Goal: Communication & Community: Answer question/provide support

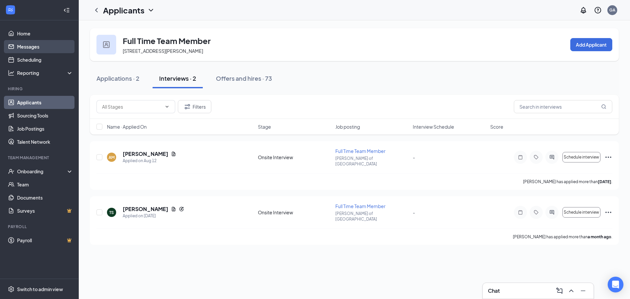
click at [31, 48] on link "Messages" at bounding box center [45, 46] width 56 height 13
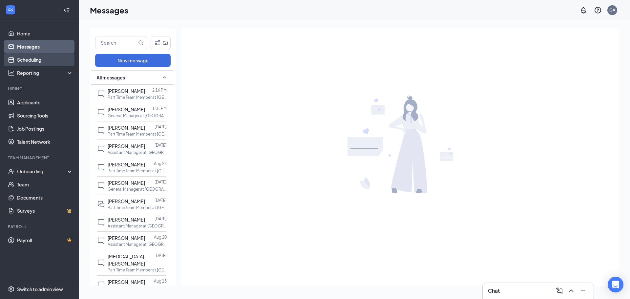
click at [38, 58] on link "Scheduling" at bounding box center [45, 59] width 56 height 13
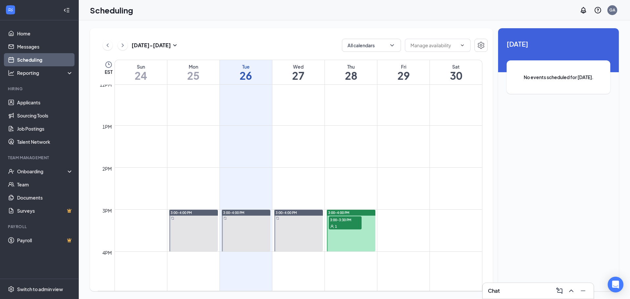
scroll to position [618, 0]
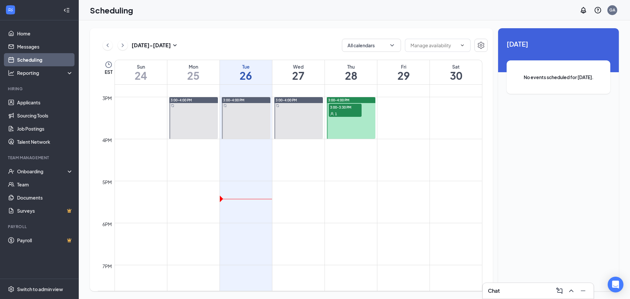
click at [349, 109] on span "3:00-3:30 PM" at bounding box center [345, 107] width 33 height 7
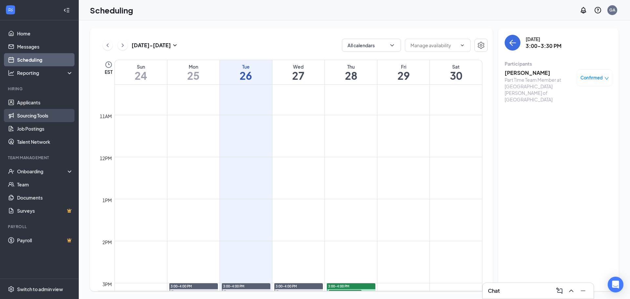
scroll to position [421, 0]
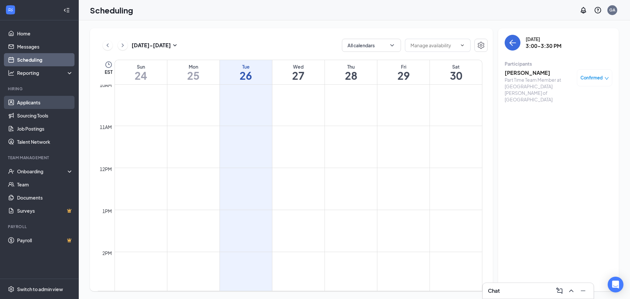
click at [27, 107] on link "Applicants" at bounding box center [45, 102] width 56 height 13
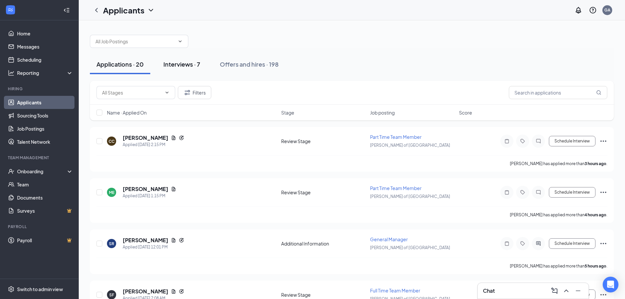
click at [184, 68] on button "Interviews · 7" at bounding box center [182, 64] width 50 height 20
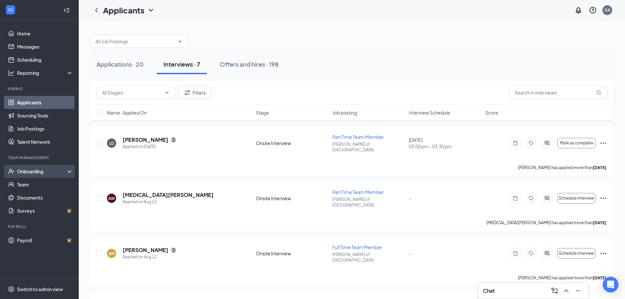
click at [37, 167] on div "Onboarding" at bounding box center [39, 171] width 79 height 13
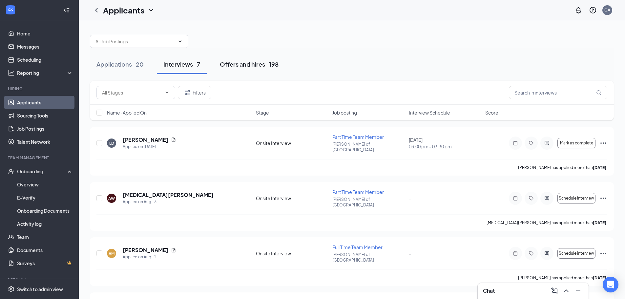
click at [257, 58] on button "Offers and hires · 198" at bounding box center [249, 64] width 72 height 20
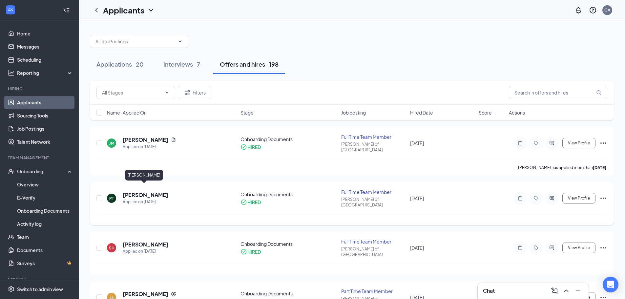
click at [135, 191] on h5 "[PERSON_NAME]" at bounding box center [146, 194] width 46 height 7
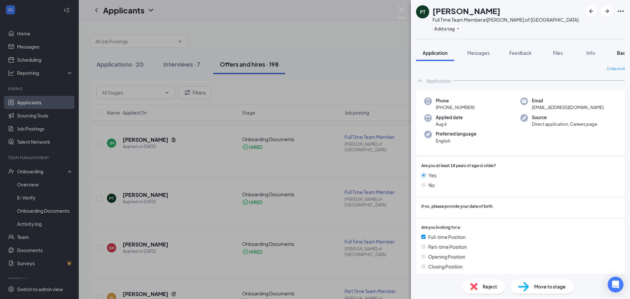
click at [616, 52] on button "Background" at bounding box center [630, 53] width 40 height 16
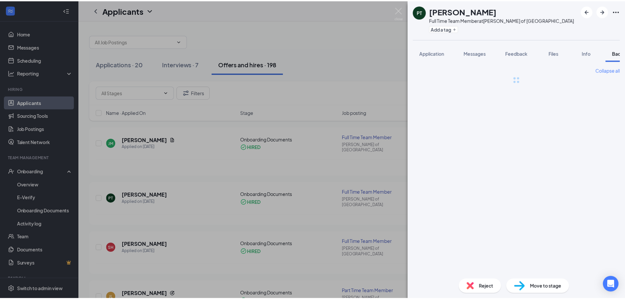
scroll to position [0, 27]
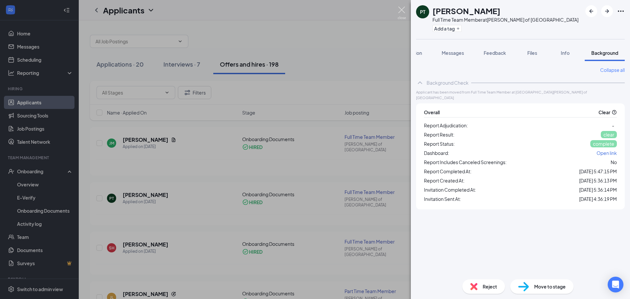
click at [400, 12] on img at bounding box center [402, 13] width 8 height 13
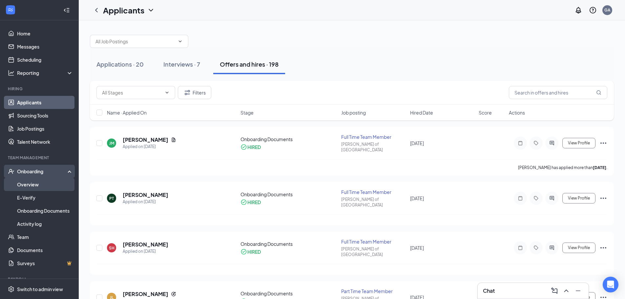
click at [26, 184] on link "Overview" at bounding box center [45, 184] width 56 height 13
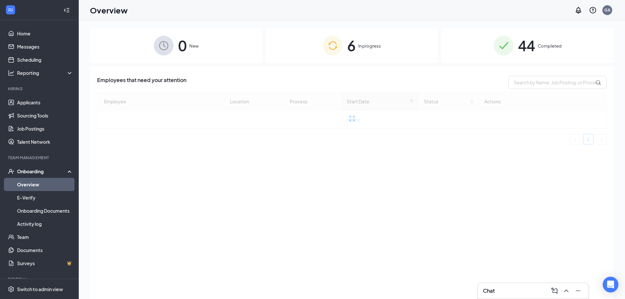
click at [403, 52] on div "6 In progress" at bounding box center [352, 45] width 173 height 34
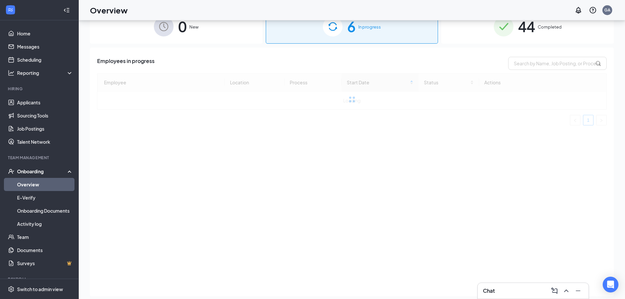
scroll to position [30, 0]
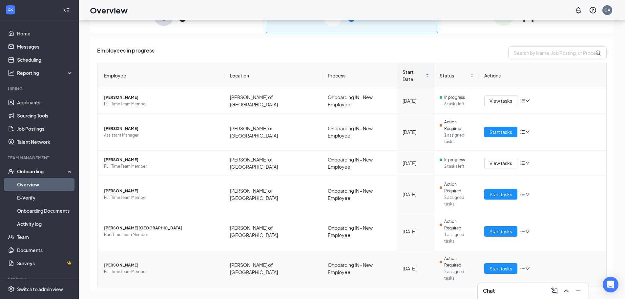
click at [130, 262] on span "[PERSON_NAME]" at bounding box center [162, 265] width 116 height 7
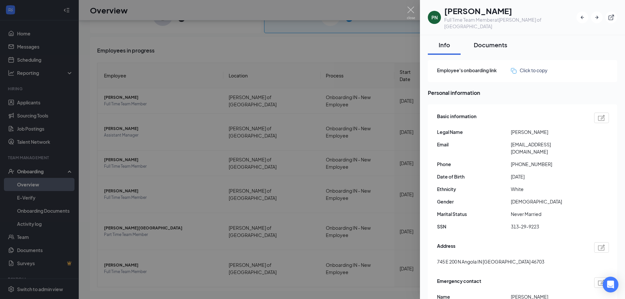
click at [488, 35] on button "Documents" at bounding box center [490, 45] width 47 height 20
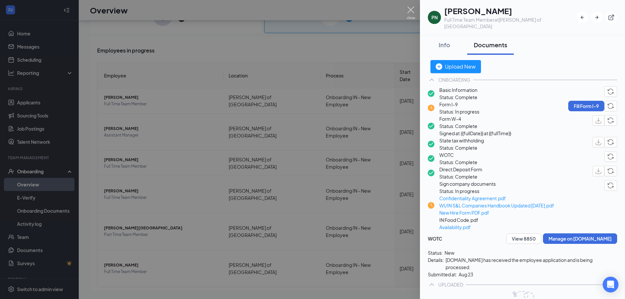
click at [409, 8] on img at bounding box center [411, 13] width 8 height 13
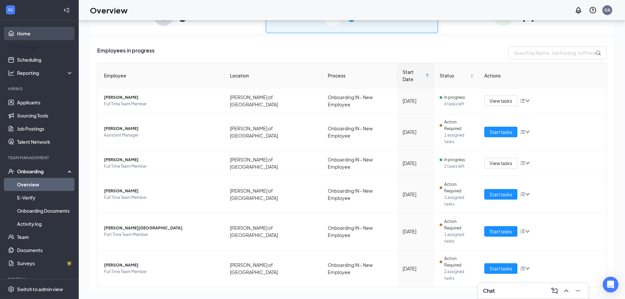
click at [38, 39] on link "Home" at bounding box center [45, 33] width 56 height 13
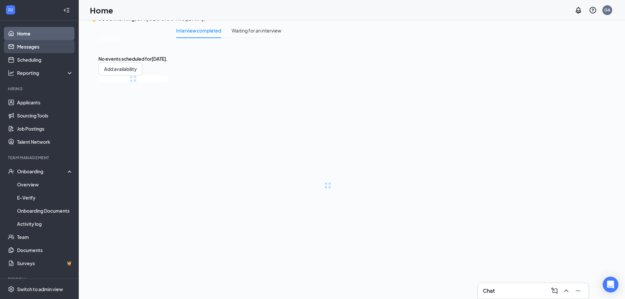
scroll to position [14, 0]
click at [37, 45] on link "Messages" at bounding box center [45, 46] width 56 height 13
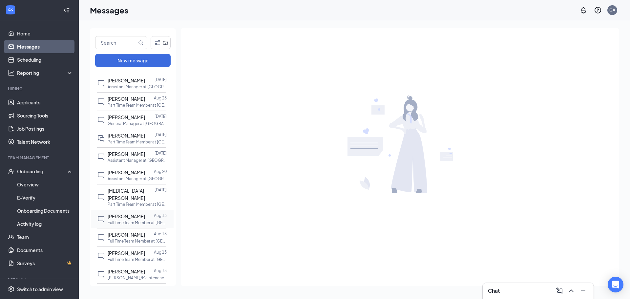
scroll to position [98, 0]
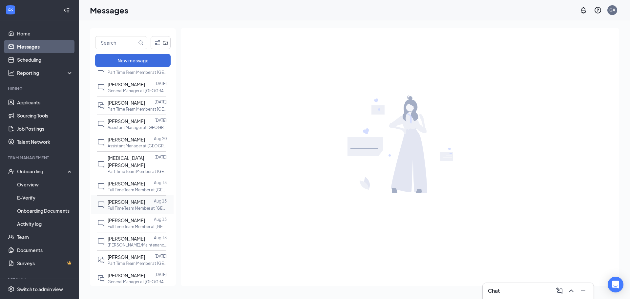
click at [135, 205] on p "Full Time Team Member at [GEOGRAPHIC_DATA][PERSON_NAME] of [GEOGRAPHIC_DATA]" at bounding box center [137, 208] width 59 height 6
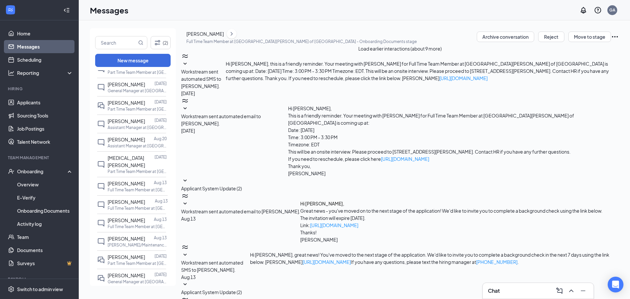
scroll to position [45, 0]
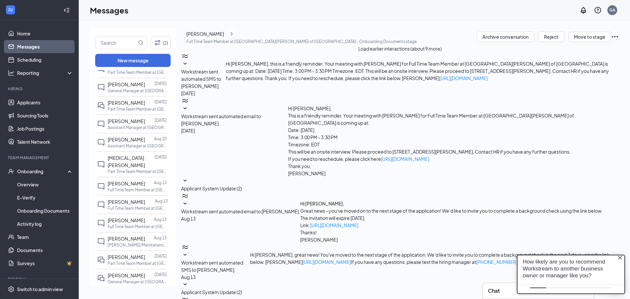
scroll to position [0, 0]
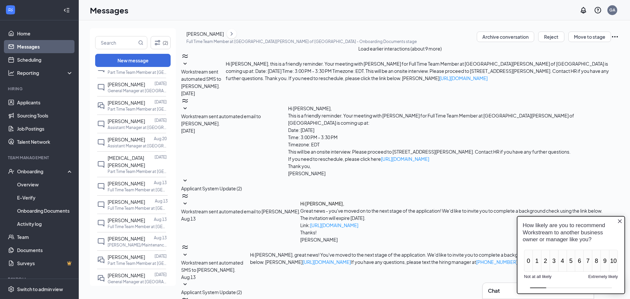
type textarea "Welcome to the team [PERSON_NAME]! Would you be available [DATE][DATE] 2:30pm f…"
click at [619, 219] on icon "Close button" at bounding box center [619, 221] width 5 height 5
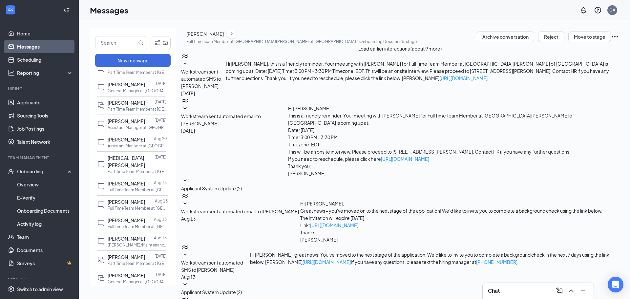
checkbox input "true"
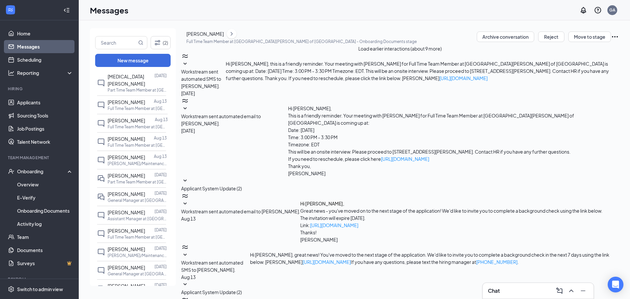
scroll to position [197, 0]
